Goal: Information Seeking & Learning: Learn about a topic

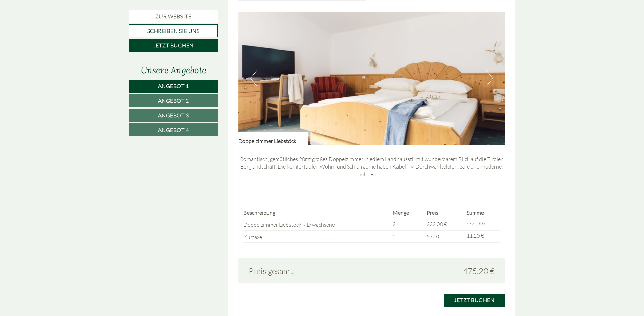
scroll to position [508, 0]
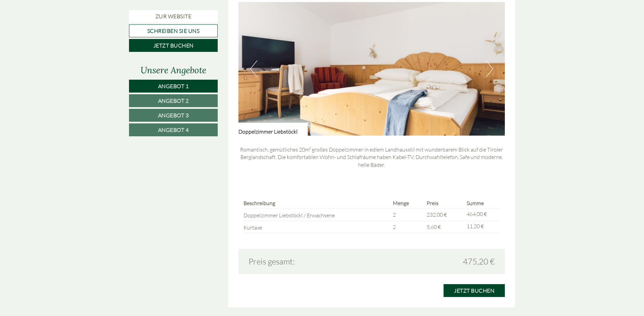
click at [486, 73] on button "Next" at bounding box center [489, 68] width 7 height 17
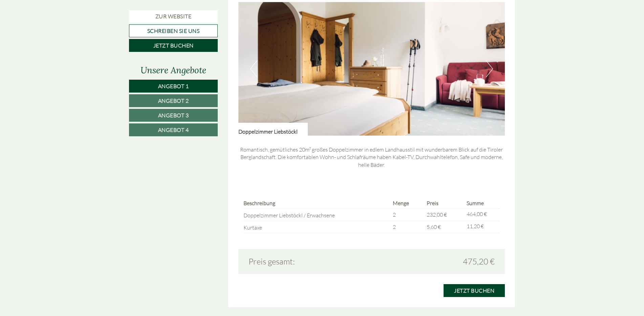
click at [486, 73] on button "Next" at bounding box center [489, 68] width 7 height 17
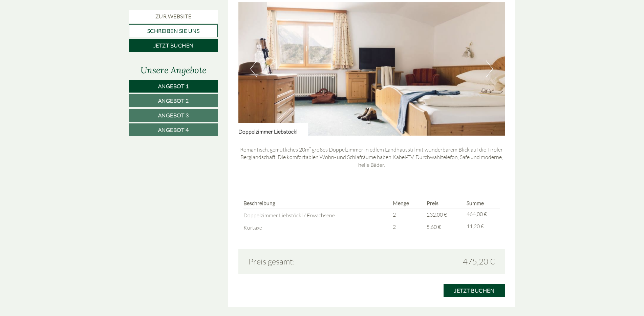
click at [486, 73] on button "Next" at bounding box center [489, 68] width 7 height 17
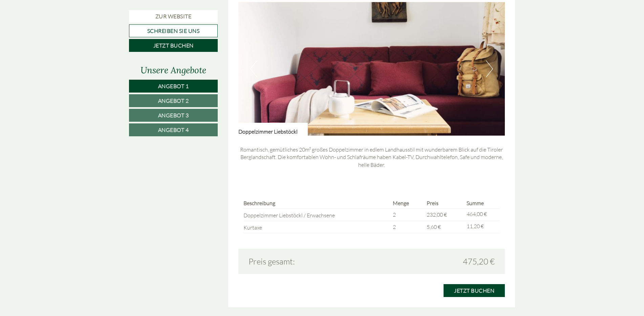
click at [486, 73] on button "Next" at bounding box center [489, 68] width 7 height 17
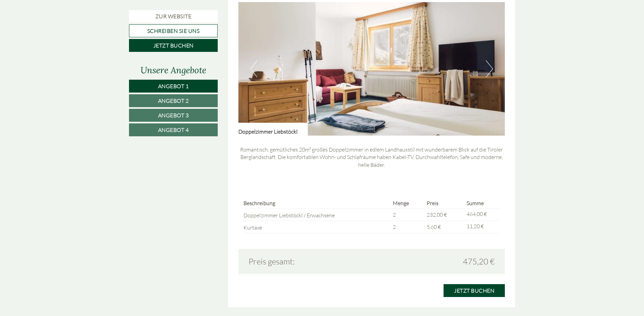
click at [486, 73] on button "Next" at bounding box center [489, 68] width 7 height 17
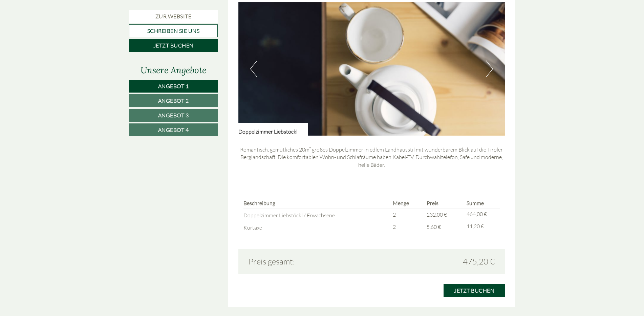
click at [486, 73] on img at bounding box center [371, 68] width 267 height 133
click at [491, 72] on button "Next" at bounding box center [489, 68] width 7 height 17
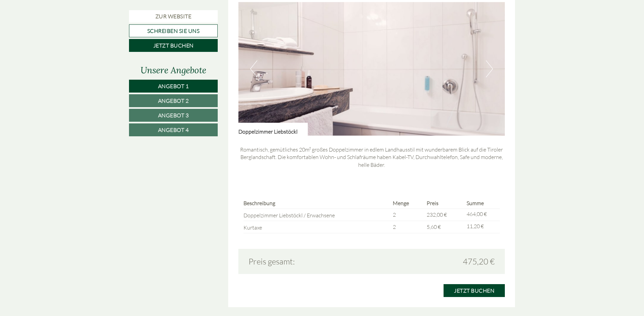
click at [491, 72] on button "Next" at bounding box center [489, 68] width 7 height 17
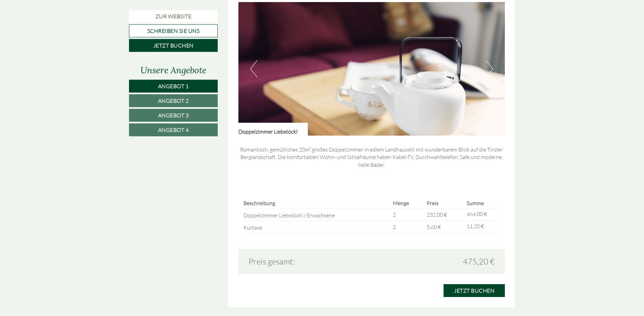
click at [491, 72] on button "Next" at bounding box center [489, 68] width 7 height 17
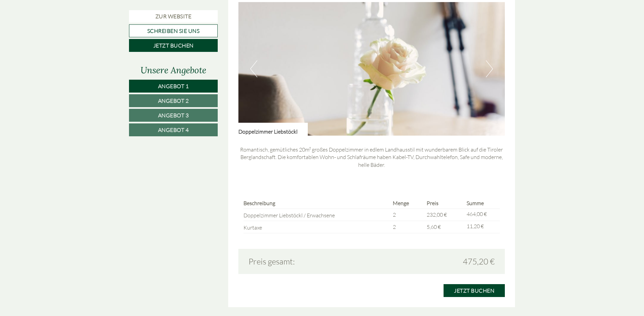
click at [491, 72] on button "Next" at bounding box center [489, 68] width 7 height 17
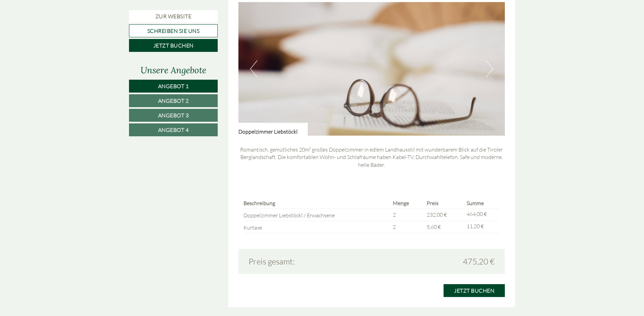
click at [491, 72] on button "Next" at bounding box center [489, 68] width 7 height 17
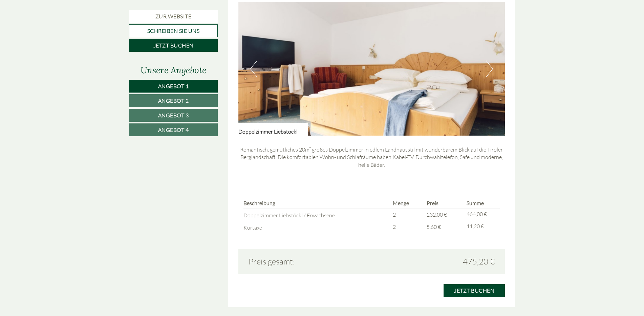
click at [491, 72] on button "Next" at bounding box center [489, 68] width 7 height 17
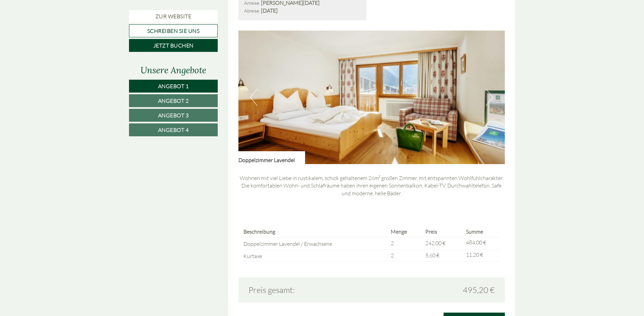
scroll to position [914, 0]
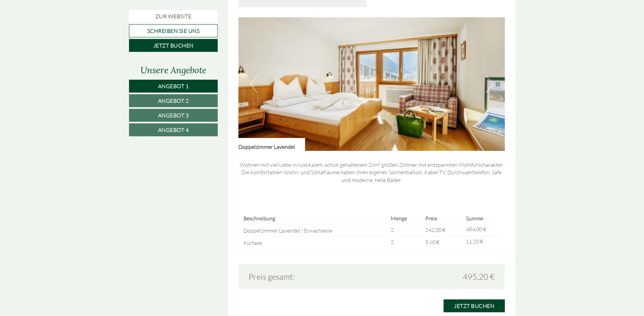
click at [489, 88] on button "Next" at bounding box center [489, 84] width 7 height 17
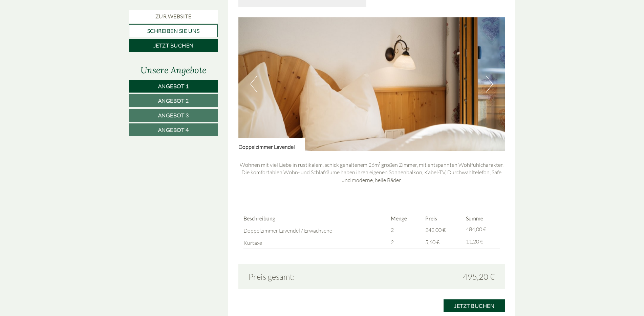
click at [489, 88] on button "Next" at bounding box center [489, 84] width 7 height 17
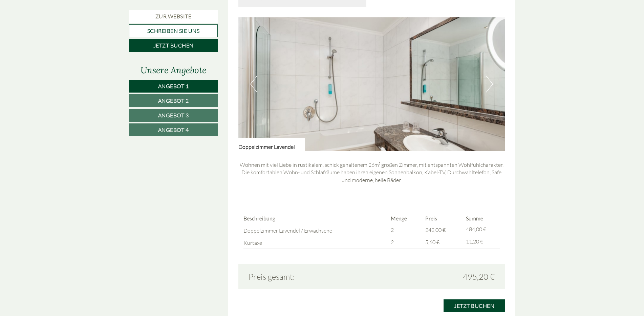
click at [489, 88] on button "Next" at bounding box center [489, 84] width 7 height 17
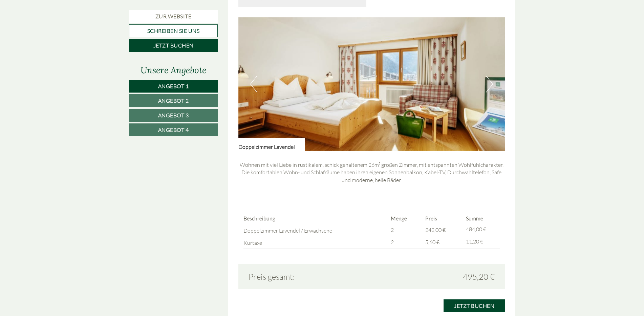
click at [489, 88] on button "Next" at bounding box center [489, 84] width 7 height 17
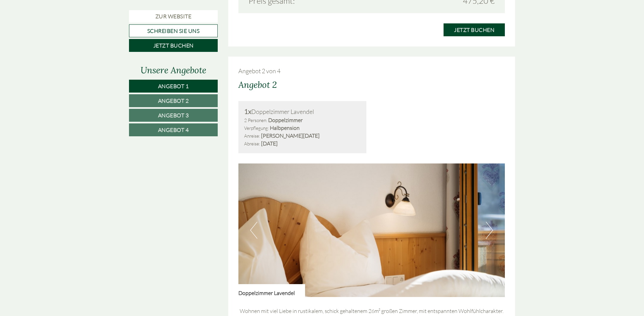
scroll to position [881, 0]
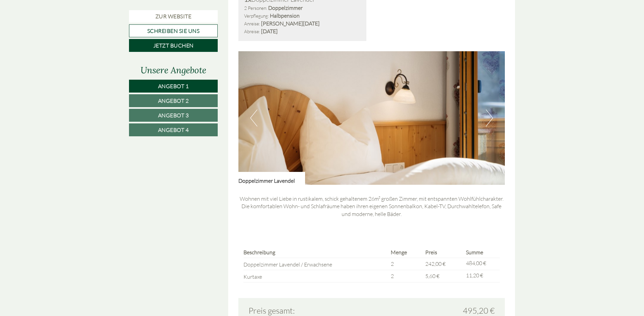
click at [488, 121] on button "Next" at bounding box center [489, 117] width 7 height 17
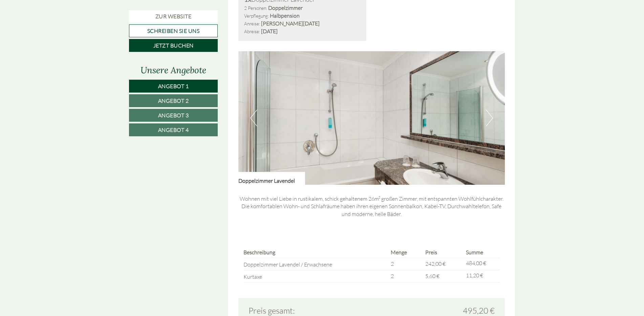
click at [488, 121] on button "Next" at bounding box center [489, 117] width 7 height 17
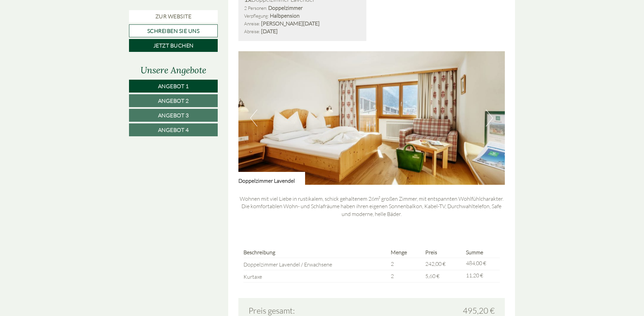
click at [488, 121] on button "Next" at bounding box center [489, 117] width 7 height 17
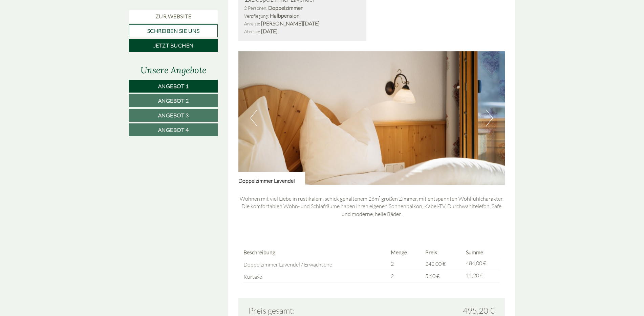
click at [488, 121] on button "Next" at bounding box center [489, 117] width 7 height 17
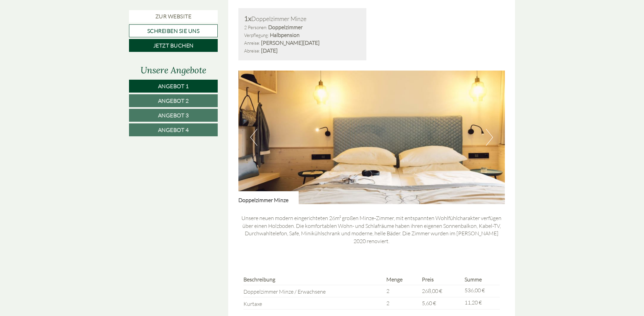
scroll to position [1287, 0]
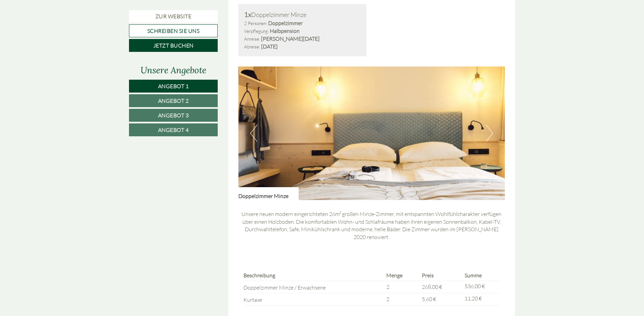
click at [487, 135] on button "Next" at bounding box center [489, 133] width 7 height 17
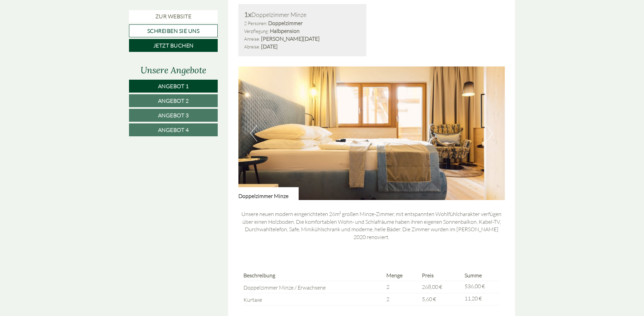
click at [488, 134] on button "Next" at bounding box center [489, 133] width 7 height 17
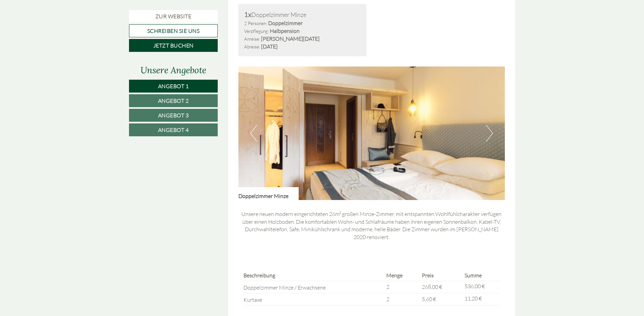
click at [488, 134] on button "Next" at bounding box center [489, 133] width 7 height 17
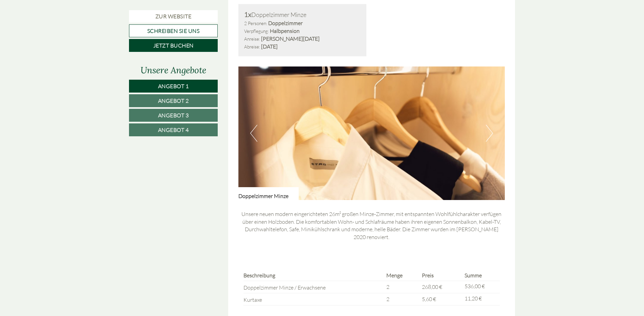
click at [488, 134] on button "Next" at bounding box center [489, 133] width 7 height 17
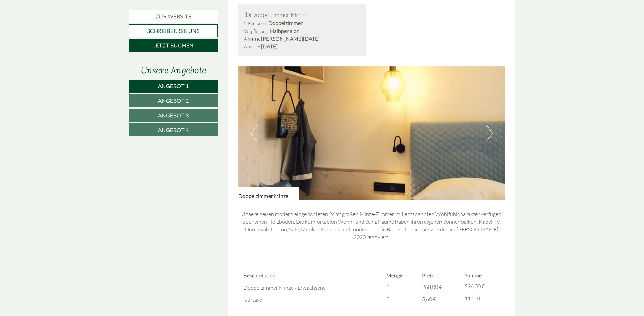
click at [488, 134] on button "Next" at bounding box center [489, 133] width 7 height 17
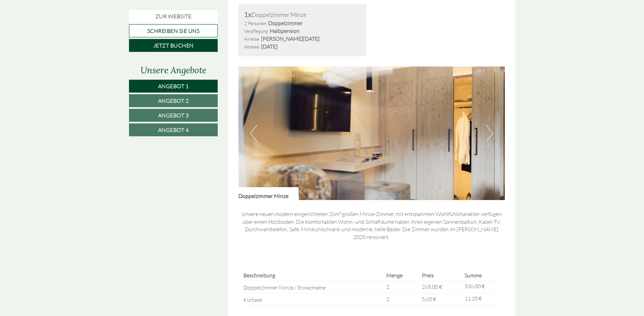
click at [488, 134] on button "Next" at bounding box center [489, 133] width 7 height 17
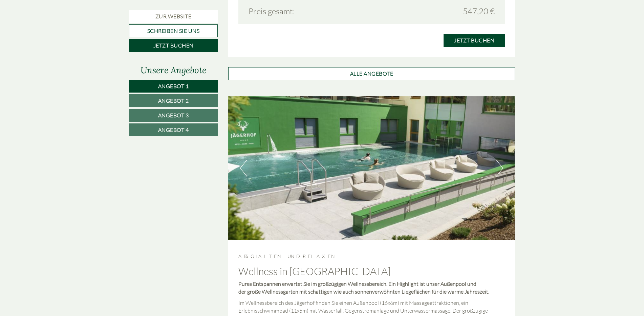
scroll to position [1626, 0]
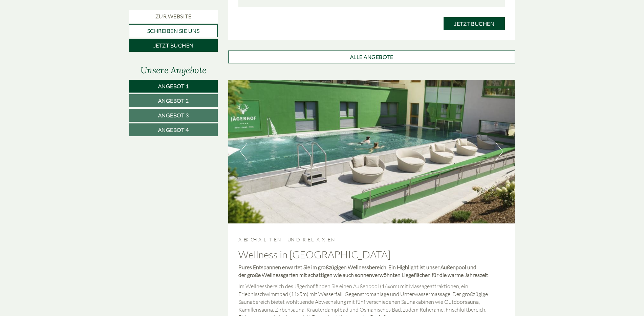
click at [199, 101] on link "Angebot 2" at bounding box center [173, 100] width 89 height 13
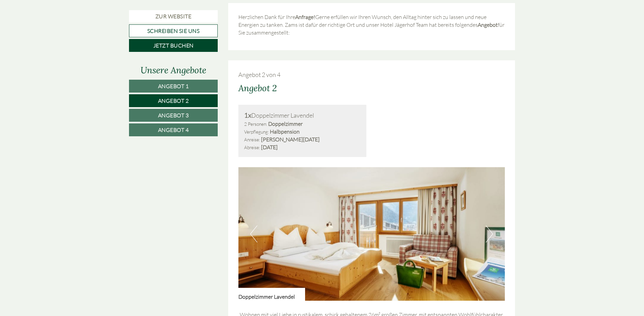
scroll to position [437, 0]
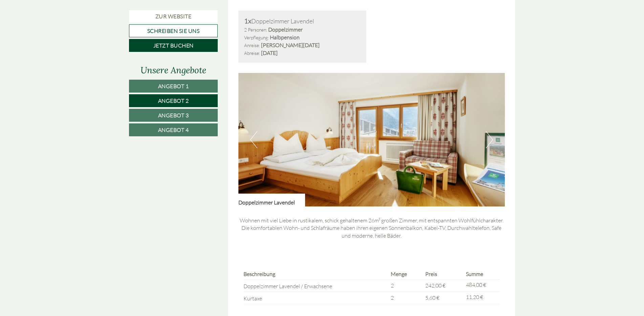
click at [200, 115] on link "Angebot 3" at bounding box center [173, 115] width 89 height 13
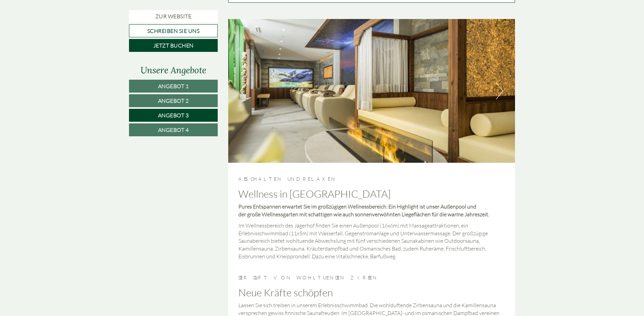
scroll to position [844, 0]
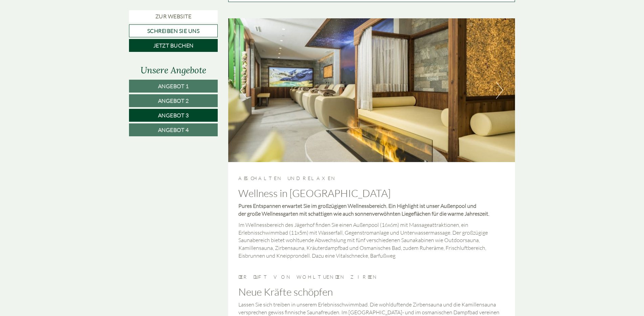
click at [204, 128] on link "Angebot 4" at bounding box center [173, 129] width 89 height 13
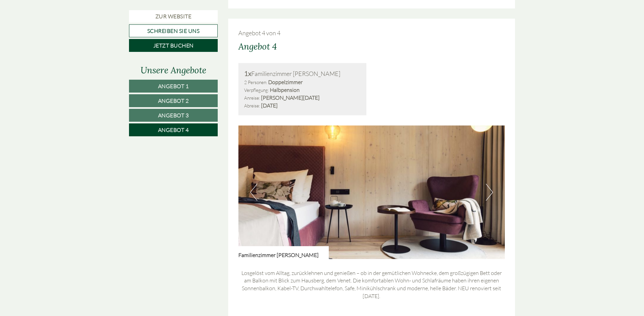
scroll to position [369, 0]
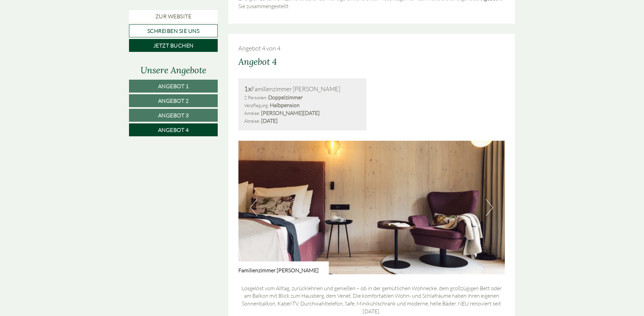
click at [204, 114] on link "Angebot 3" at bounding box center [173, 115] width 89 height 13
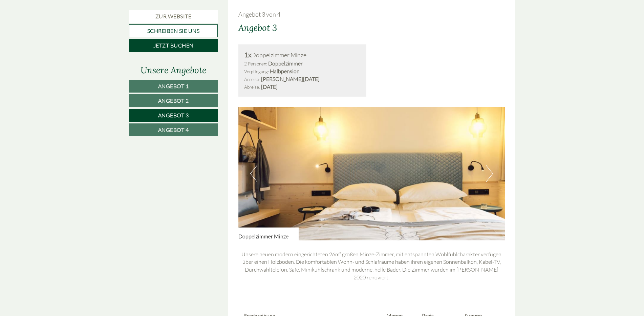
click at [488, 174] on button "Next" at bounding box center [489, 173] width 7 height 17
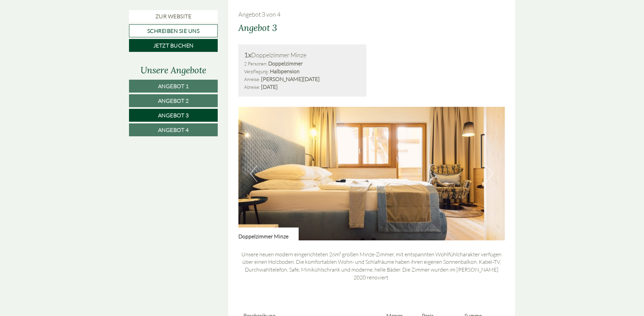
click at [488, 174] on button "Next" at bounding box center [489, 173] width 7 height 17
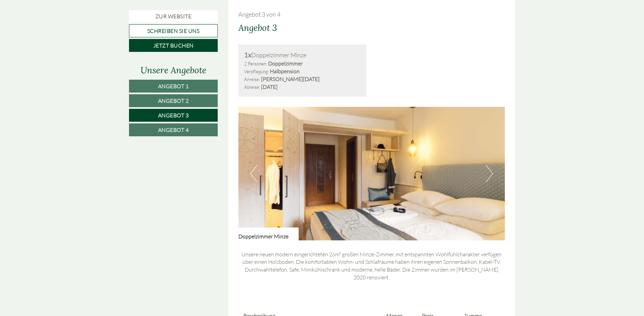
click at [488, 174] on button "Next" at bounding box center [489, 173] width 7 height 17
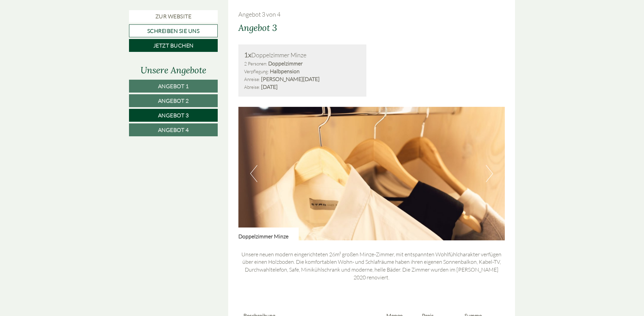
click at [488, 174] on button "Next" at bounding box center [489, 173] width 7 height 17
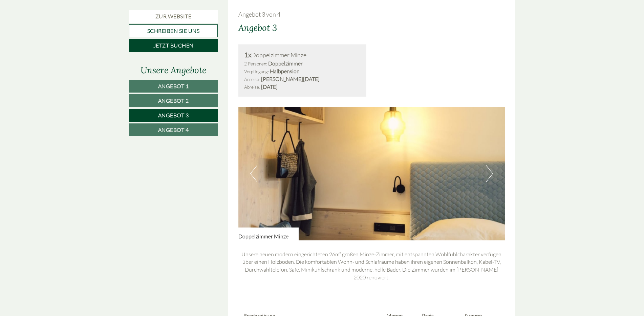
click at [488, 174] on button "Next" at bounding box center [489, 173] width 7 height 17
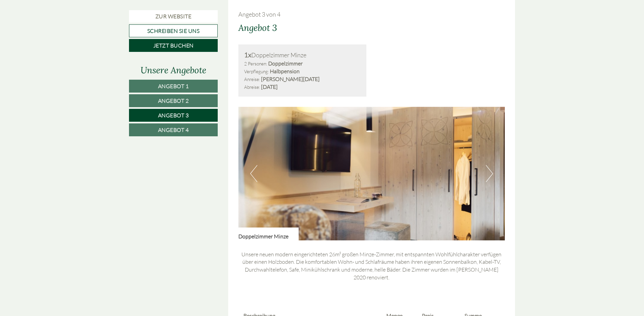
click at [488, 174] on button "Next" at bounding box center [489, 173] width 7 height 17
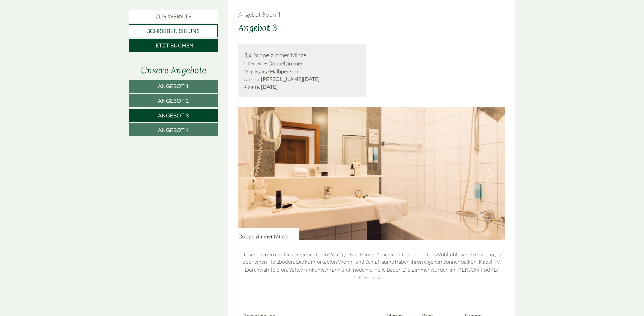
click at [488, 174] on button "Next" at bounding box center [489, 173] width 7 height 17
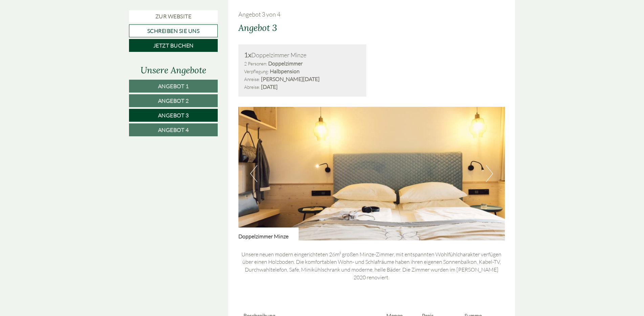
click at [488, 174] on button "Next" at bounding box center [489, 173] width 7 height 17
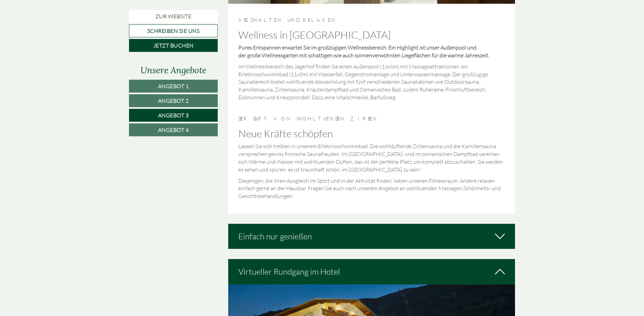
scroll to position [1013, 0]
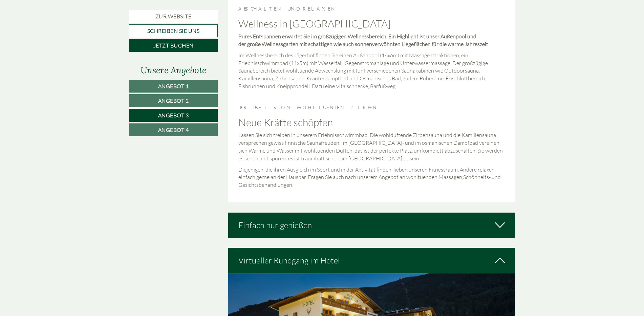
click at [498, 219] on icon at bounding box center [500, 225] width 10 height 12
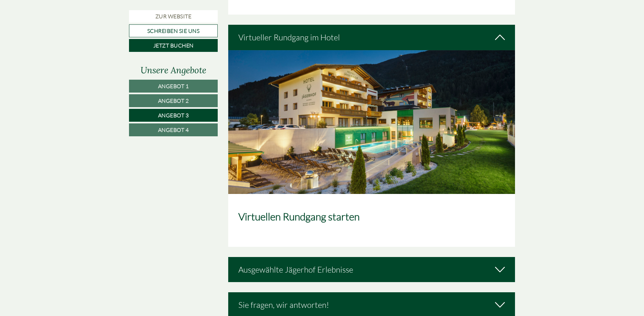
scroll to position [1656, 0]
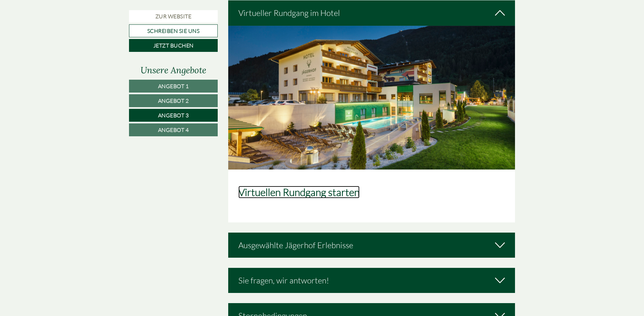
click at [345, 187] on link "Virtuellen Rundgang starten" at bounding box center [298, 192] width 121 height 13
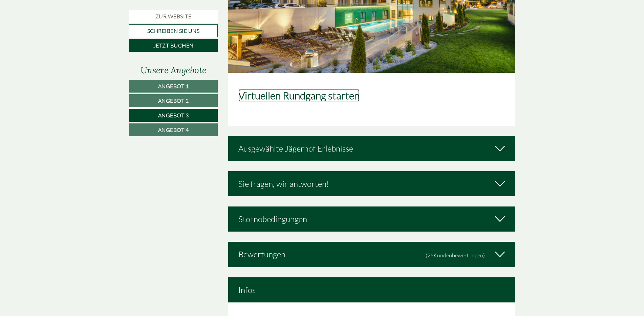
scroll to position [1758, 0]
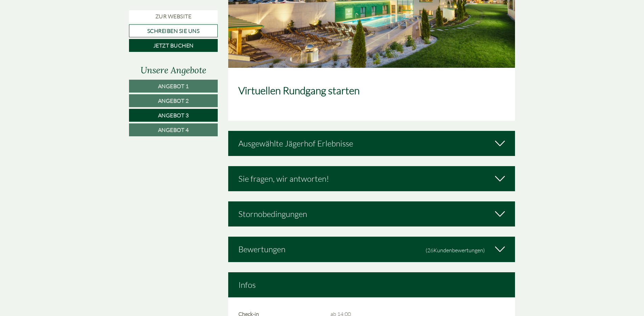
click at [505, 136] on div "Ausgewählte Jägerhof Erlebnisse" at bounding box center [371, 143] width 287 height 25
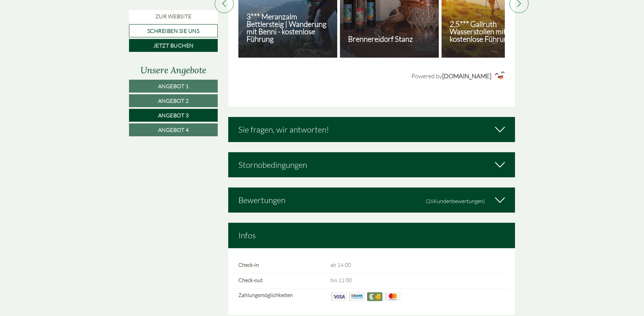
scroll to position [2029, 0]
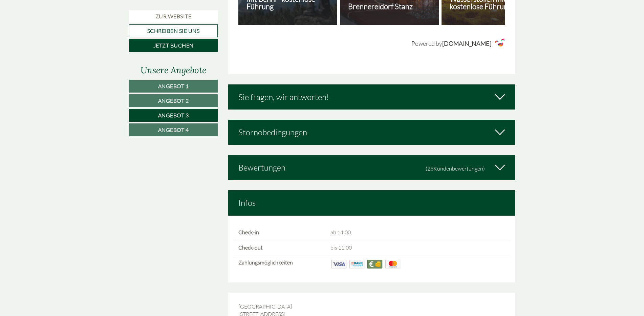
drag, startPoint x: 507, startPoint y: 156, endPoint x: 500, endPoint y: 162, distance: 8.7
click at [500, 162] on div "Bewertungen (26 Kundenbewertungen )" at bounding box center [371, 167] width 287 height 25
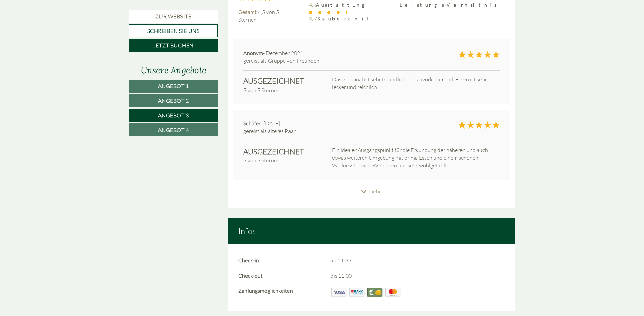
scroll to position [2266, 0]
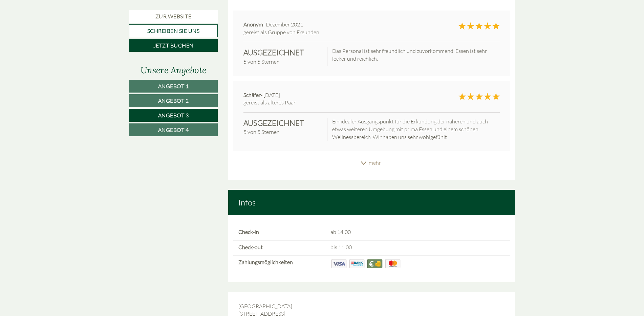
click at [364, 161] on icon at bounding box center [363, 162] width 7 height 3
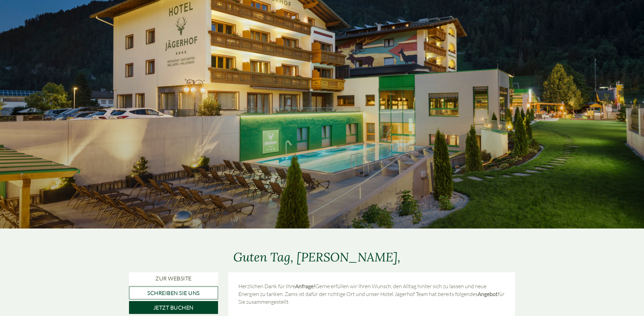
scroll to position [0, 0]
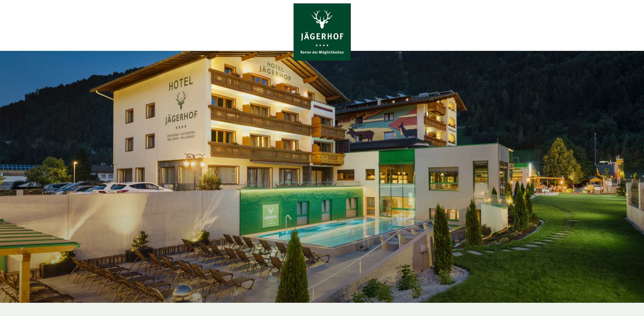
click at [319, 40] on div at bounding box center [321, 31] width 379 height 57
click at [319, 91] on div at bounding box center [322, 177] width 644 height 252
click at [306, 131] on div at bounding box center [322, 177] width 644 height 252
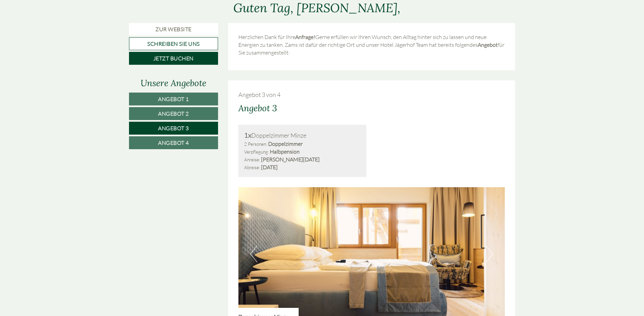
scroll to position [339, 0]
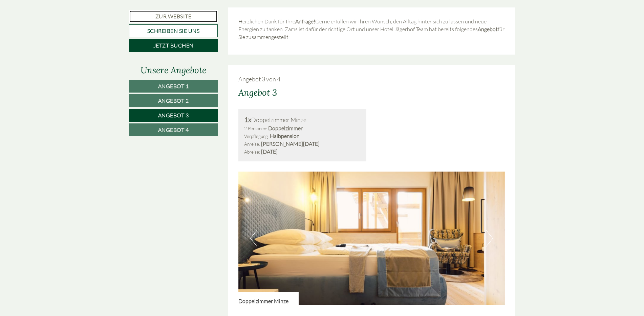
click at [172, 12] on link "Zur Website" at bounding box center [173, 16] width 89 height 13
